Goal: Task Accomplishment & Management: Manage account settings

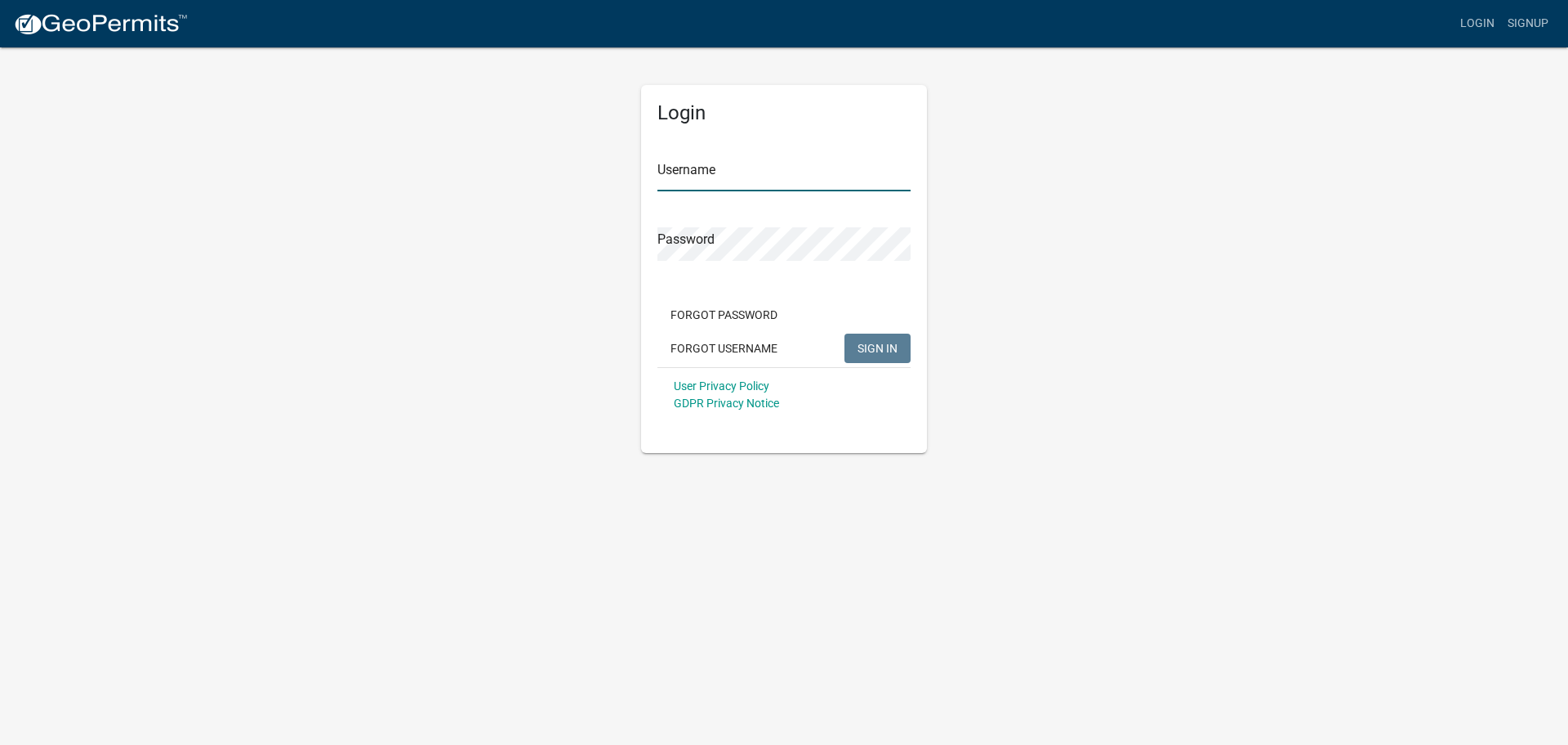
click at [698, 159] on input "Username" at bounding box center [784, 175] width 253 height 34
type input "owens12"
click at [886, 340] on button "SIGN IN" at bounding box center [878, 348] width 67 height 29
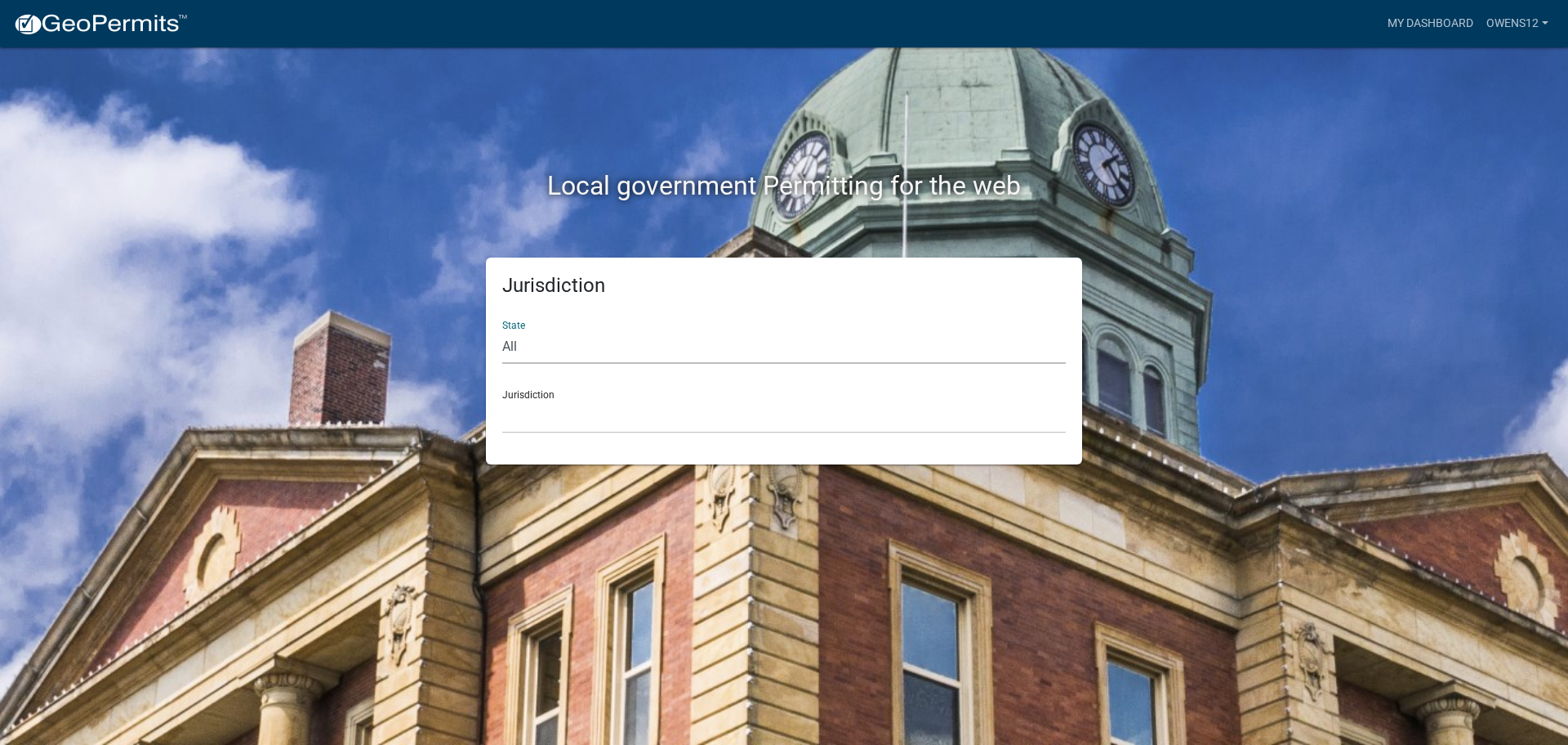
click at [571, 342] on select "All [US_STATE] [US_STATE] [US_STATE] [US_STATE] [US_STATE] [US_STATE] [US_STATE…" at bounding box center [784, 347] width 563 height 34
select select "[US_STATE]"
click at [502, 330] on select "All [US_STATE] [US_STATE] [US_STATE] [US_STATE] [US_STATE] [US_STATE] [US_STATE…" at bounding box center [784, 347] width 563 height 34
click at [550, 411] on select "[GEOGRAPHIC_DATA], [US_STATE] [GEOGRAPHIC_DATA], [US_STATE] [GEOGRAPHIC_DATA], …" at bounding box center [784, 416] width 563 height 34
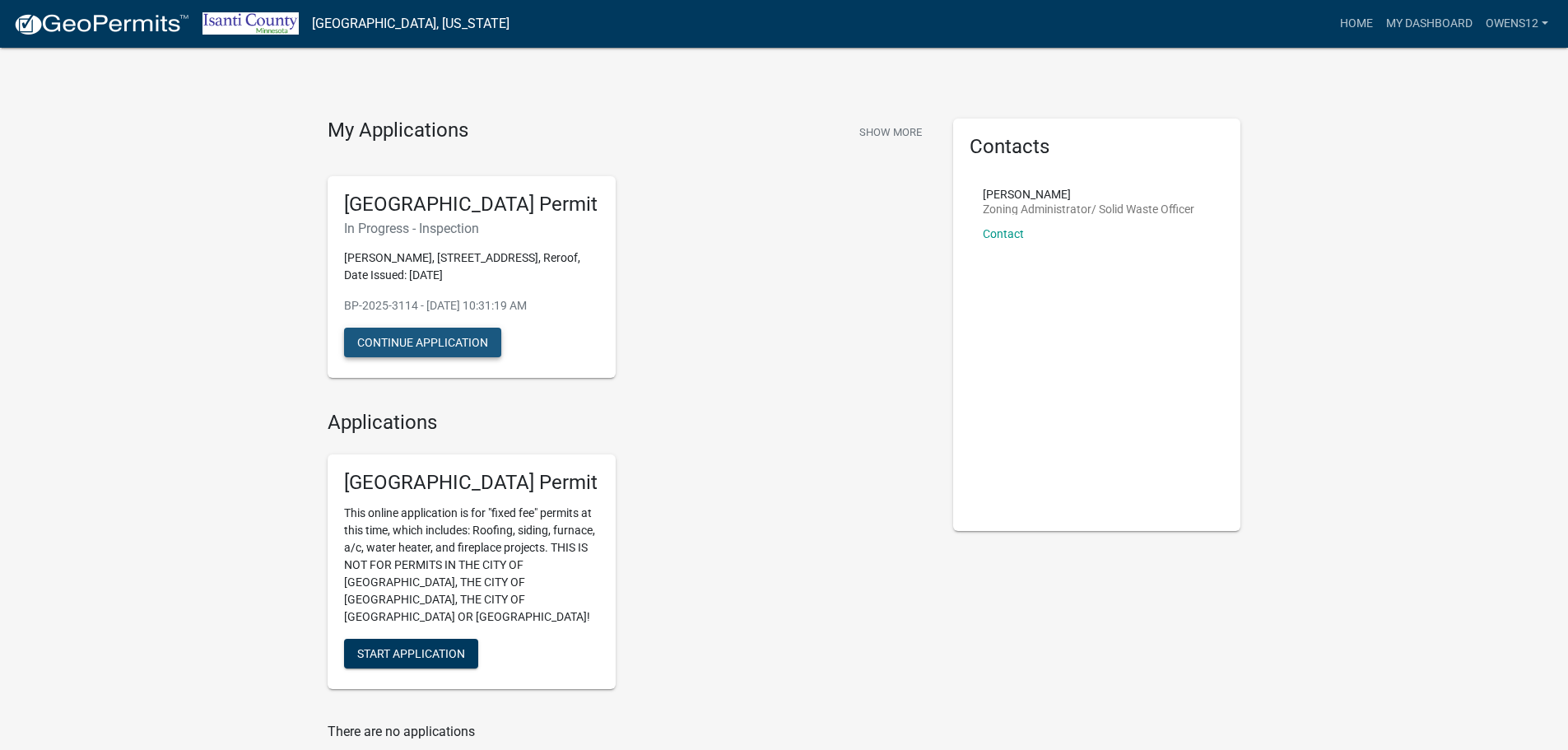
click at [409, 333] on button "Continue Application" at bounding box center [423, 341] width 157 height 29
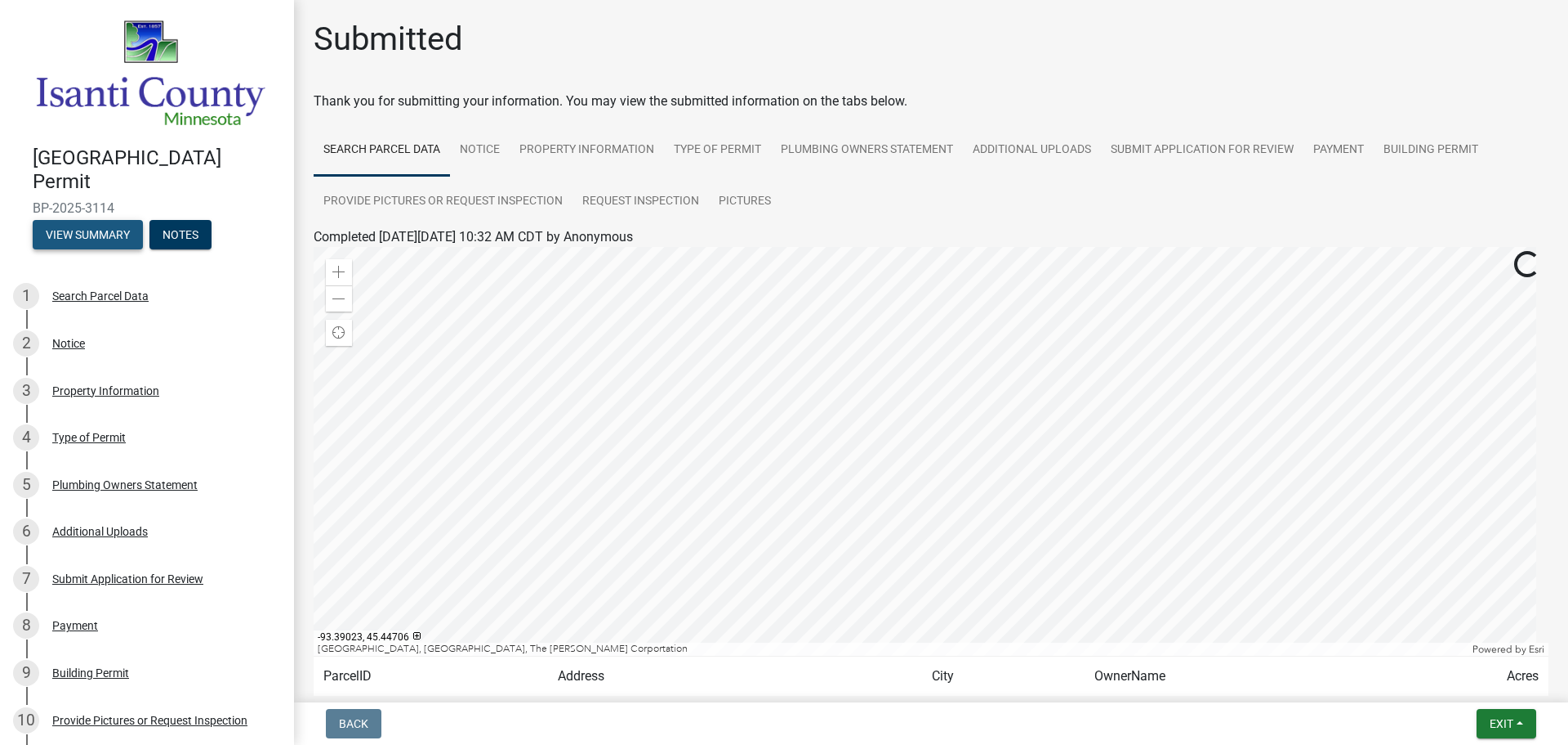
click at [118, 226] on button "View Summary" at bounding box center [88, 234] width 110 height 29
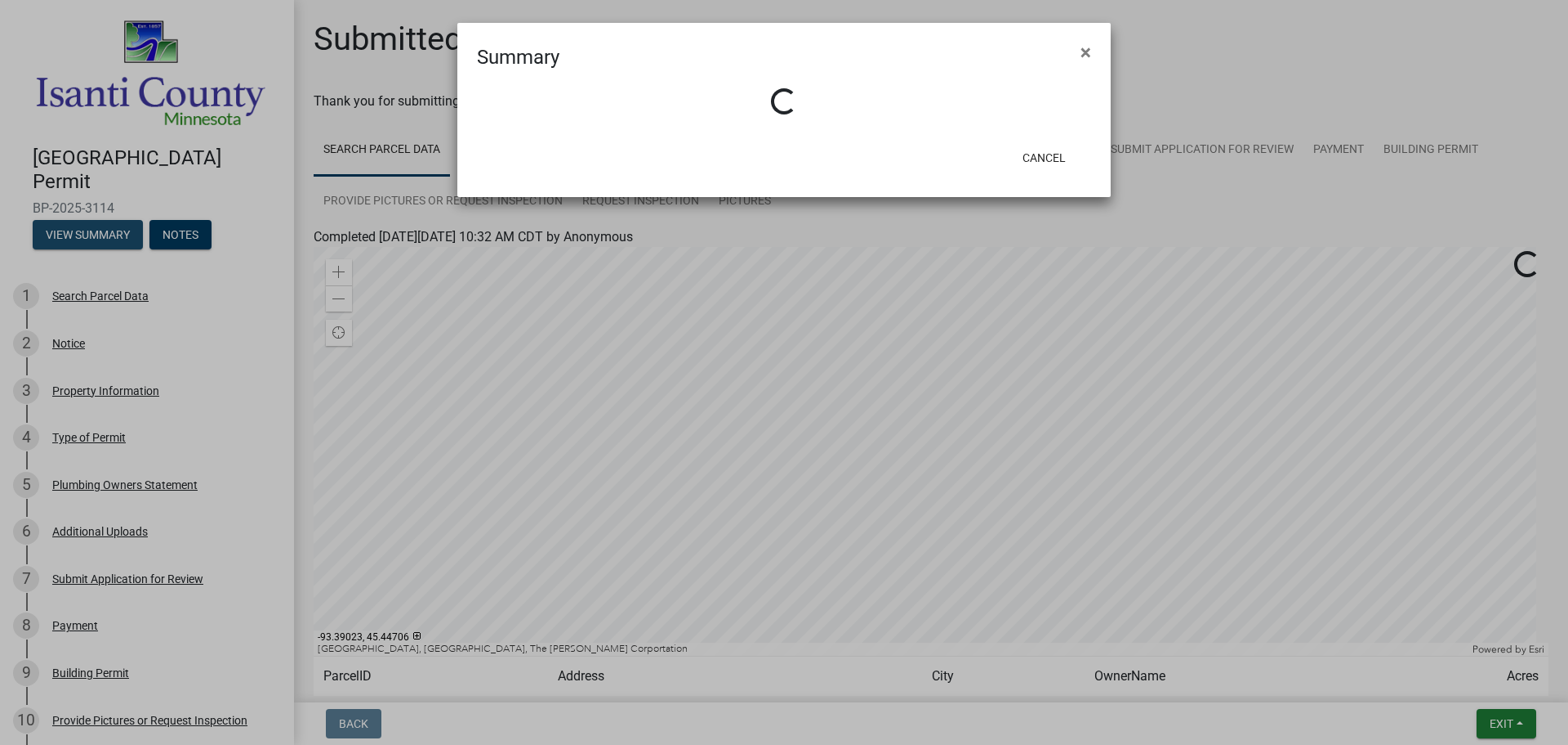
click at [121, 222] on ngb-modal-window "Summary × Loading... Cancel" at bounding box center [784, 372] width 1568 height 745
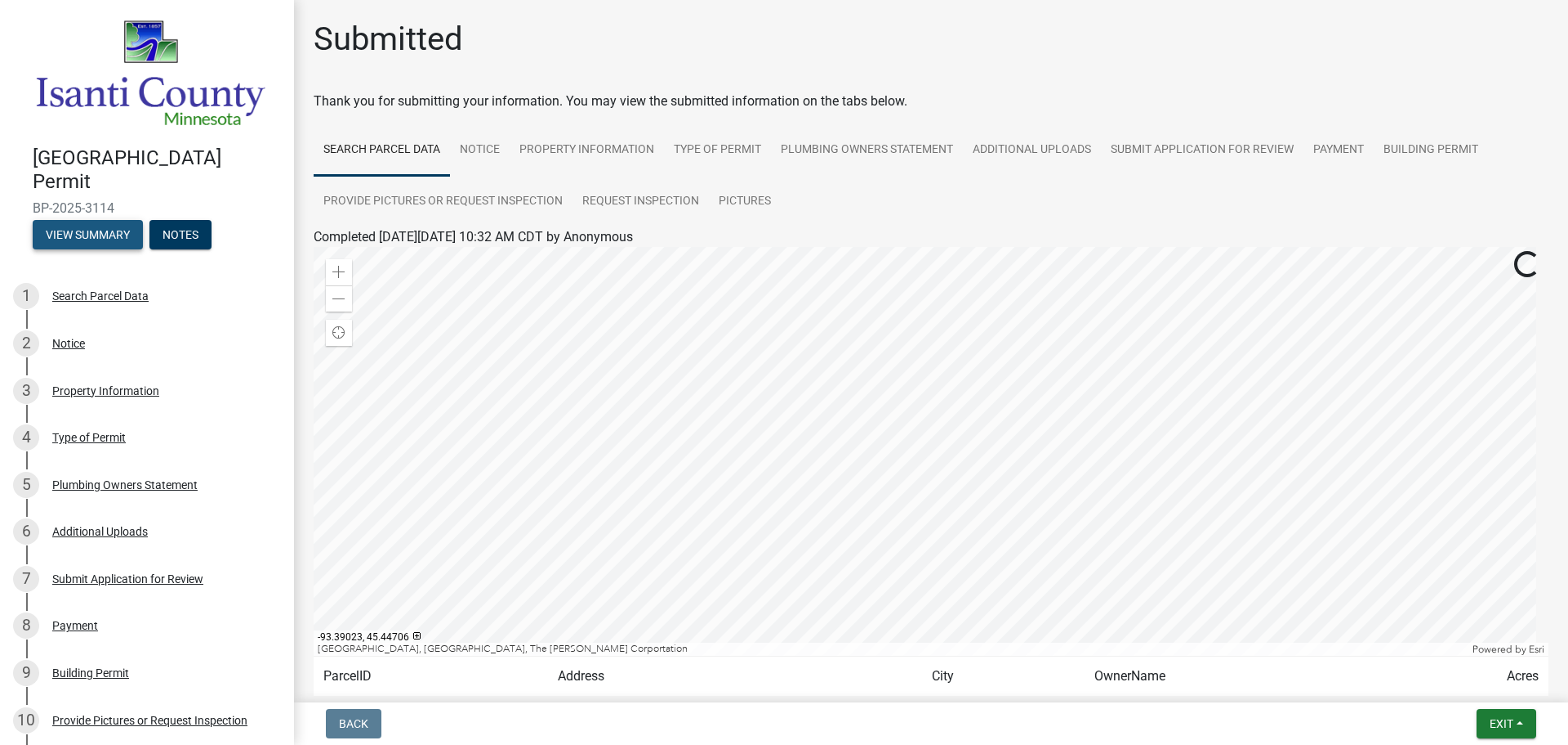
click at [121, 221] on button "View Summary" at bounding box center [88, 234] width 110 height 29
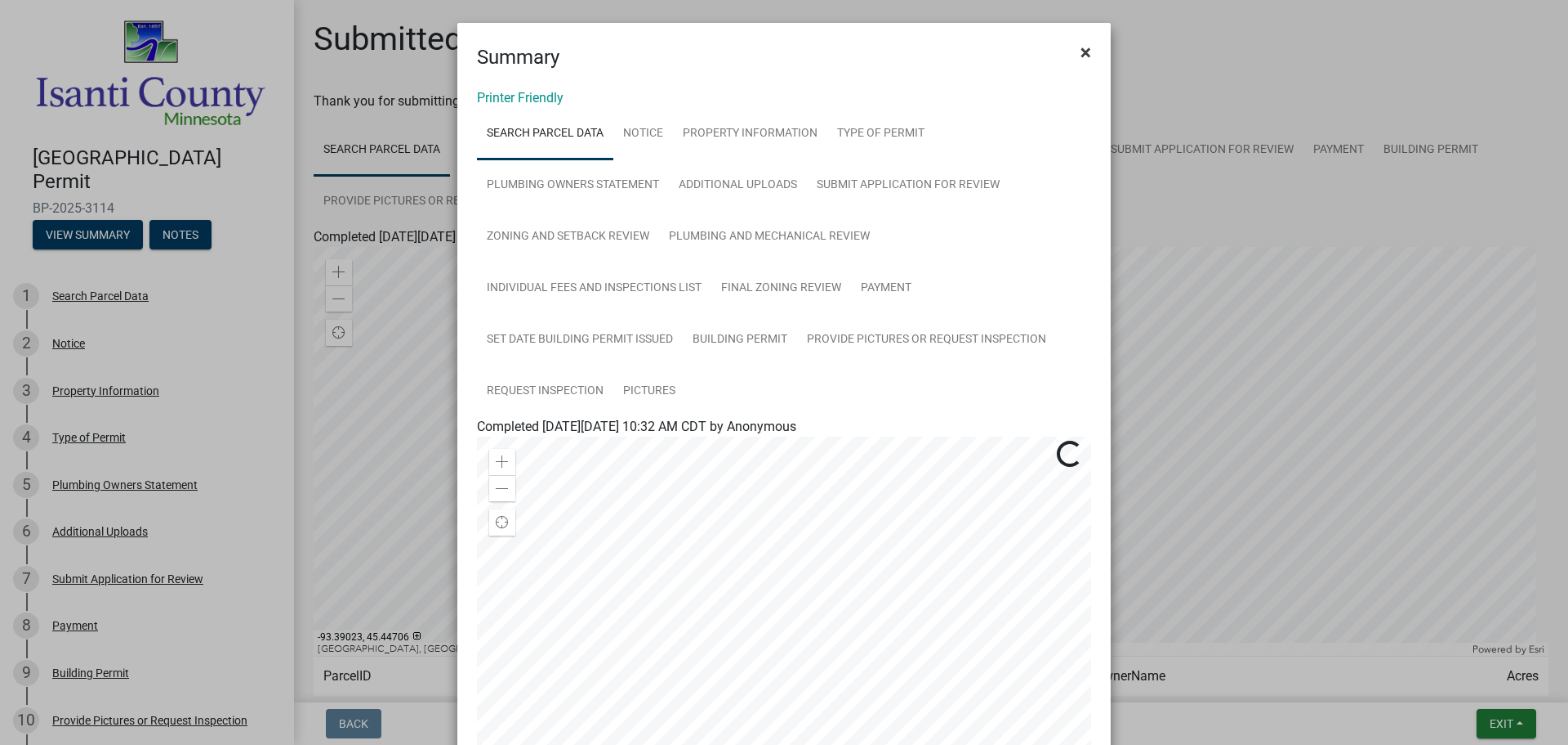
click at [1081, 46] on span "×" at bounding box center [1086, 52] width 11 height 23
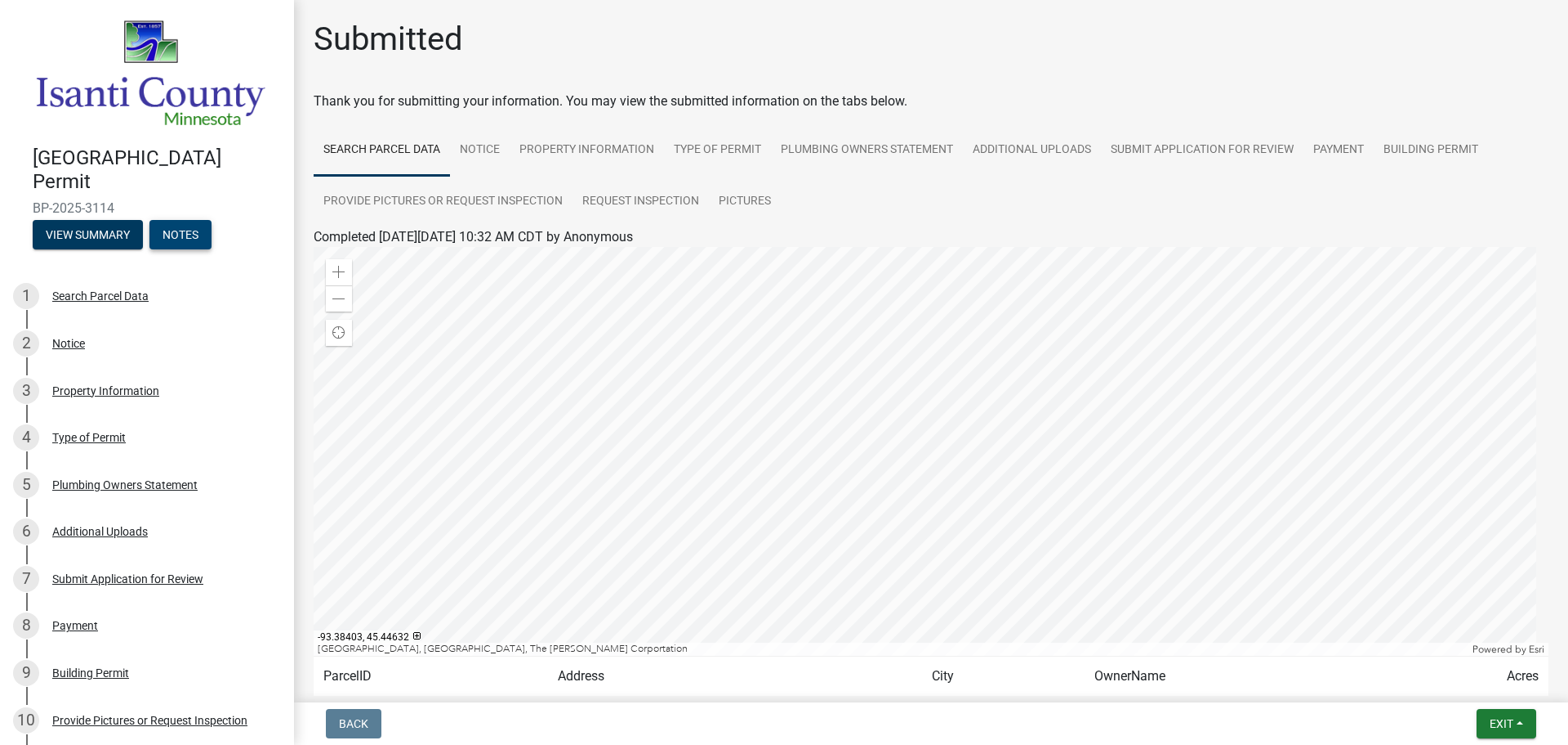
click at [177, 222] on button "Notes" at bounding box center [180, 234] width 62 height 29
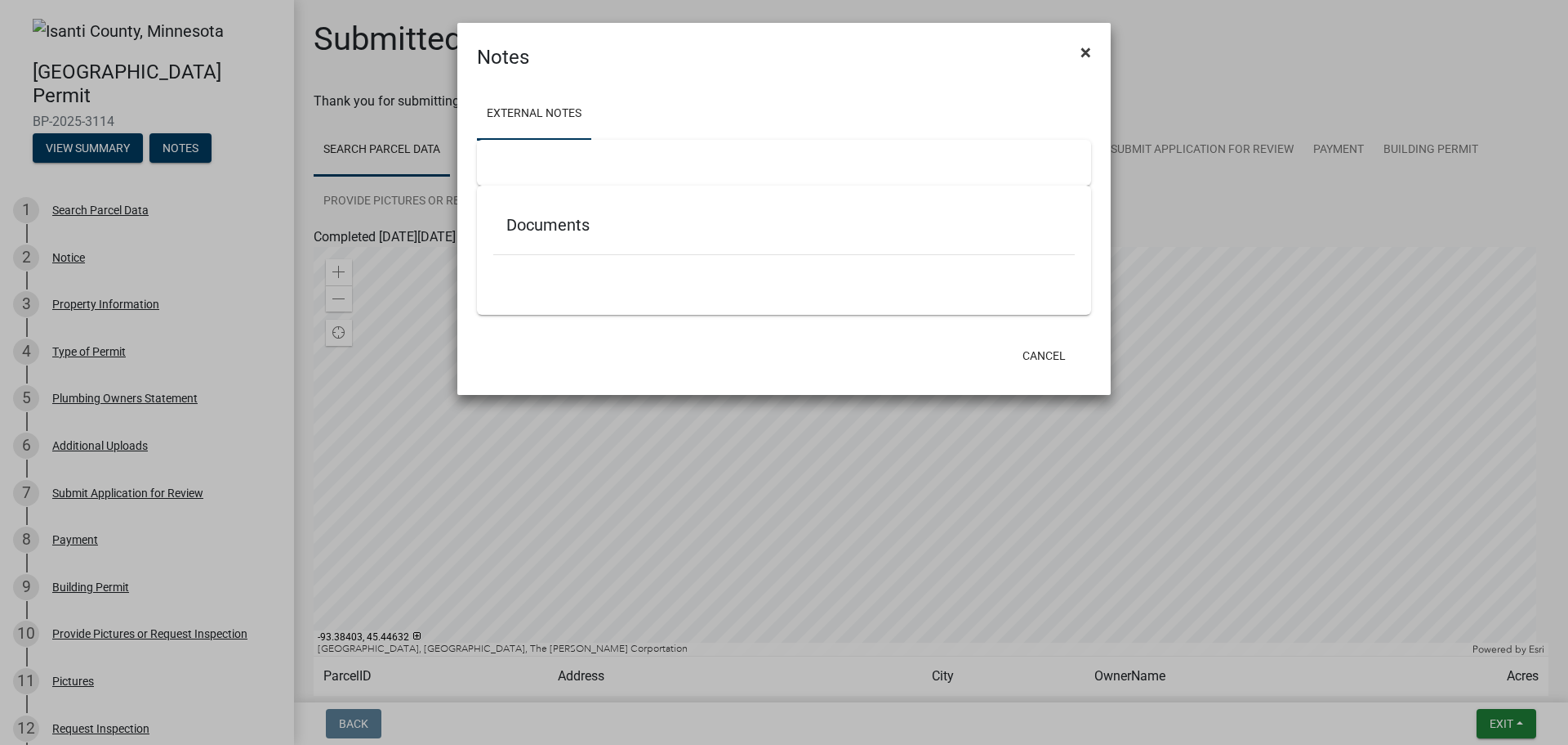
click at [1084, 47] on span "×" at bounding box center [1086, 52] width 11 height 23
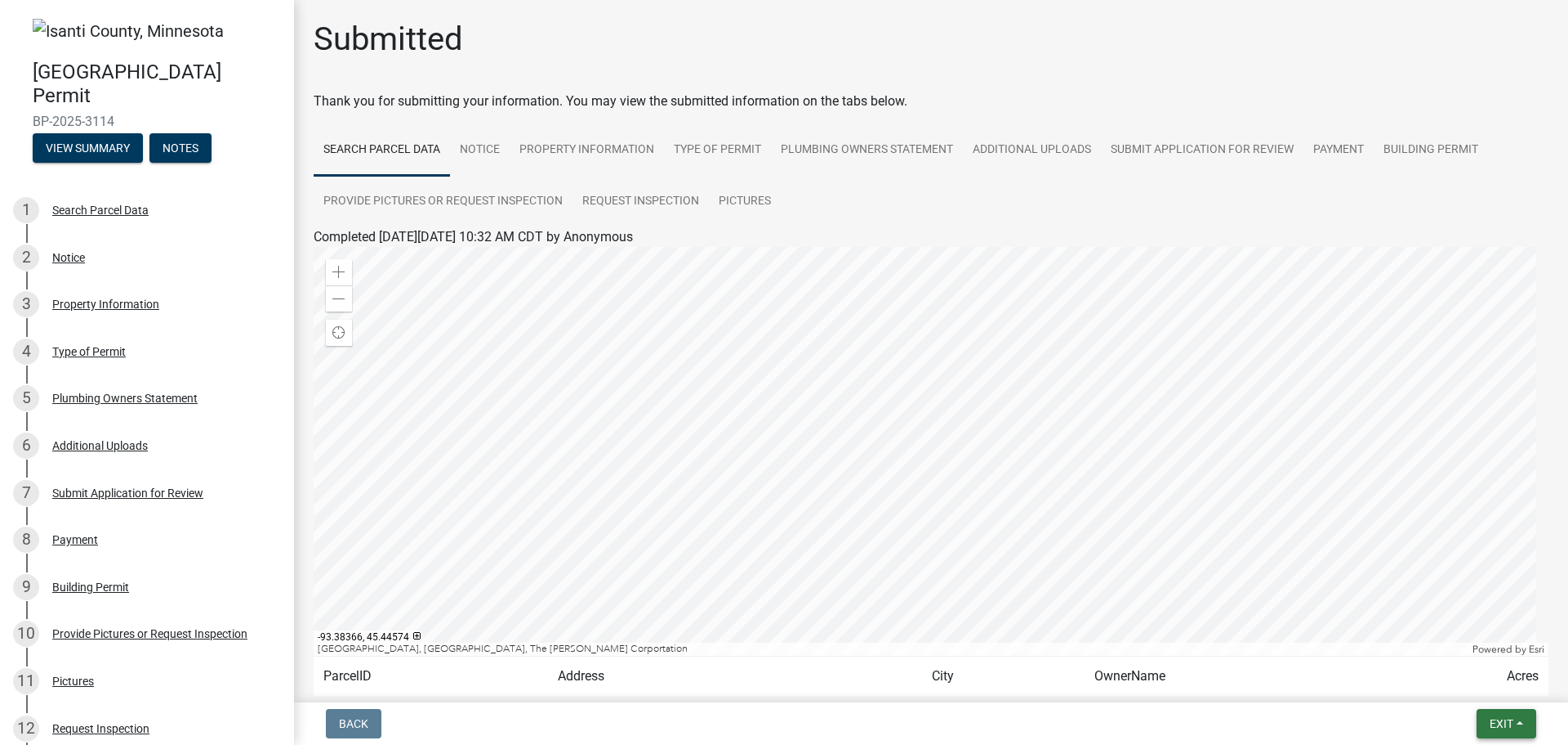
click at [1501, 725] on span "Exit" at bounding box center [1501, 723] width 24 height 13
click at [1454, 679] on button "Save & Exit" at bounding box center [1470, 681] width 130 height 39
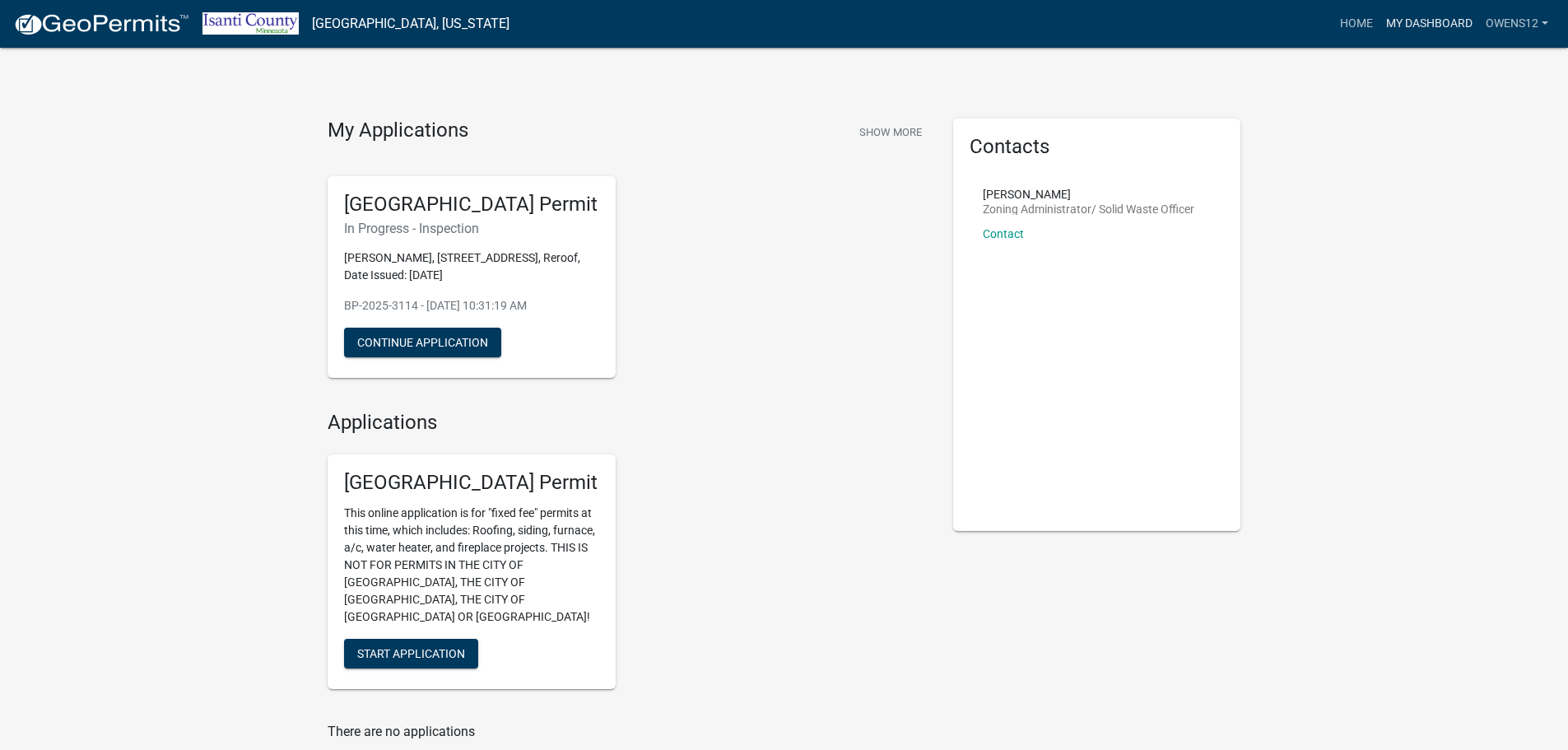
click at [1449, 17] on link "My Dashboard" at bounding box center [1429, 23] width 99 height 31
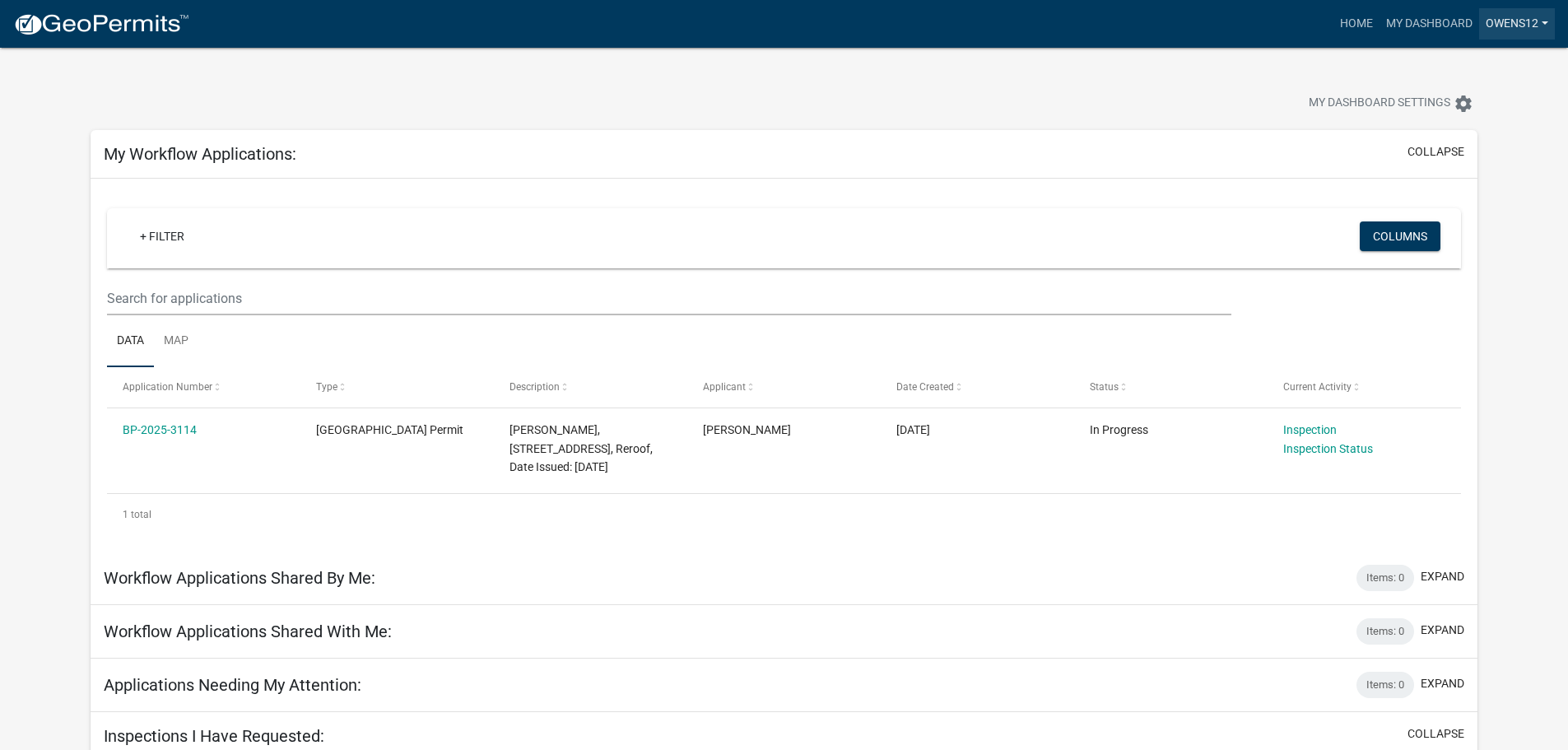
click at [1513, 20] on link "owens12" at bounding box center [1516, 23] width 76 height 31
click at [1341, 74] on div "My Dashboard Settings settings" at bounding box center [783, 85] width 1412 height 76
click at [1416, 20] on link "My Dashboard" at bounding box center [1429, 23] width 99 height 31
click at [1449, 20] on link "My Dashboard" at bounding box center [1429, 23] width 99 height 31
click at [1545, 21] on link "owens12" at bounding box center [1516, 23] width 76 height 31
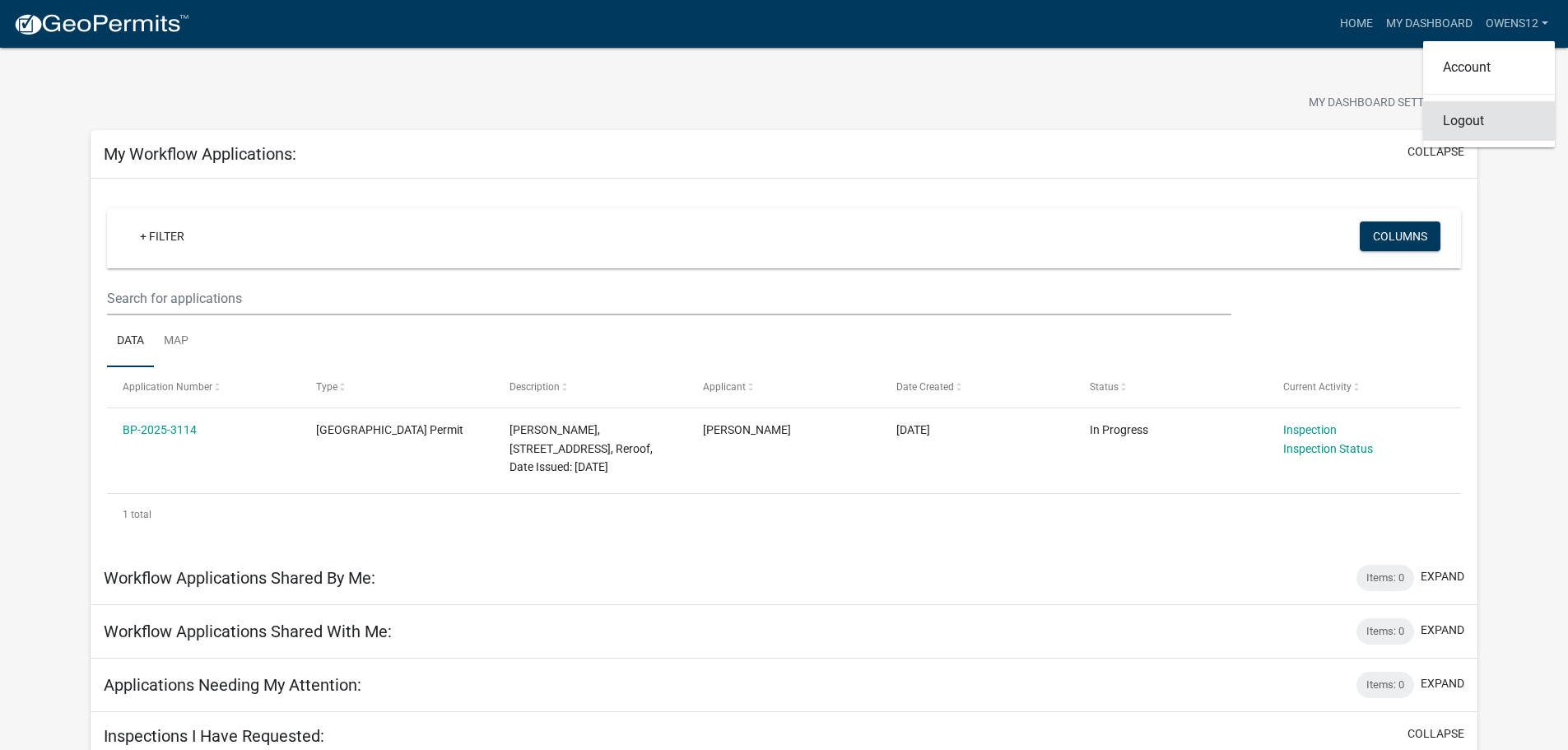
click at [1468, 119] on link "Logout" at bounding box center [1488, 121] width 131 height 39
